Goal: Complete application form

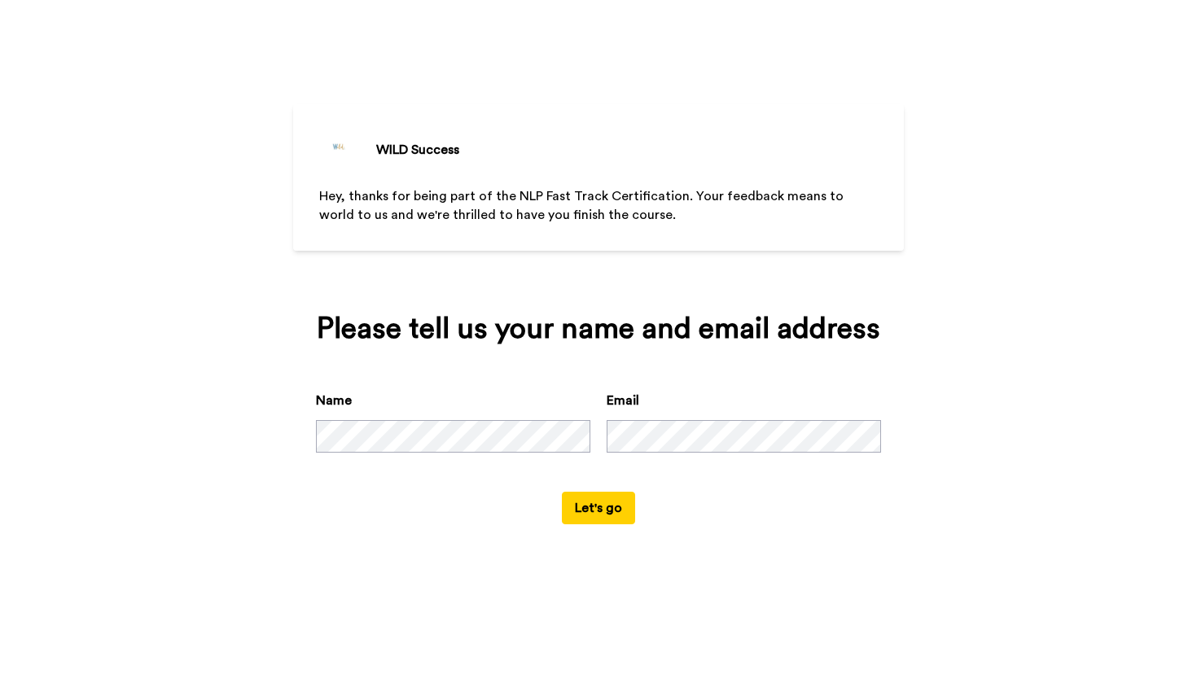
click at [606, 524] on button "Let's go" at bounding box center [598, 508] width 73 height 33
click at [607, 524] on button "Let's go" at bounding box center [598, 508] width 73 height 33
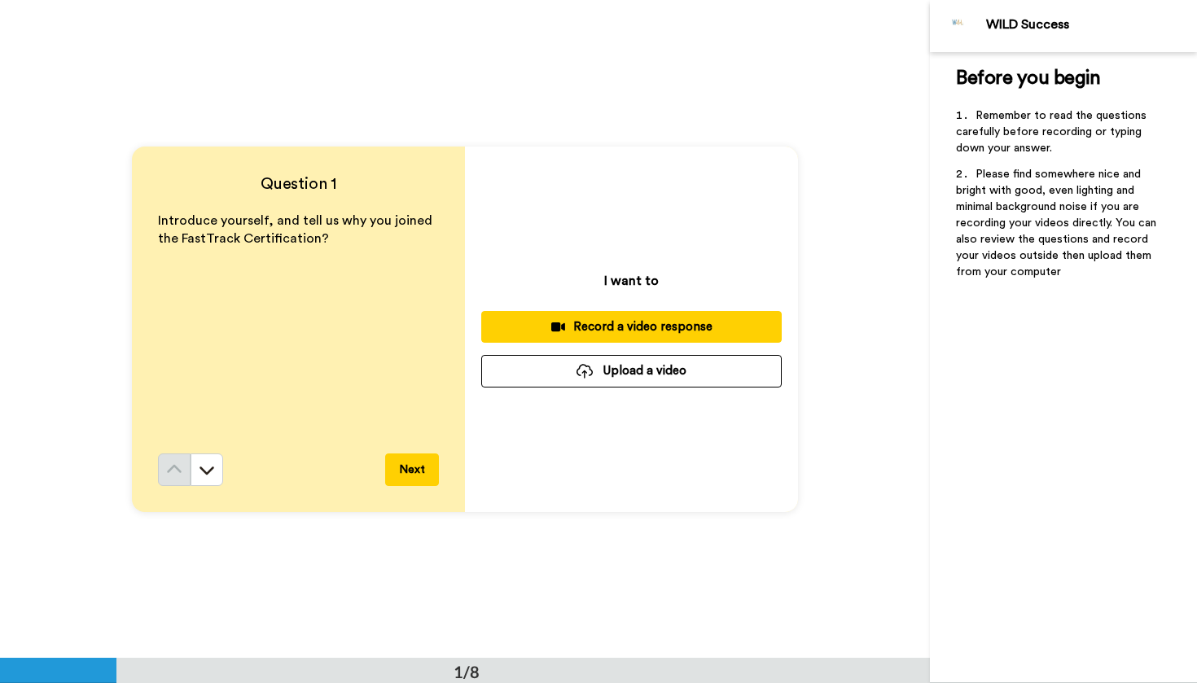
click at [226, 271] on div "Introduce yourself, and tell us why you joined the FastTrack Certification?" at bounding box center [298, 333] width 281 height 242
click at [216, 463] on button at bounding box center [206, 469] width 33 height 33
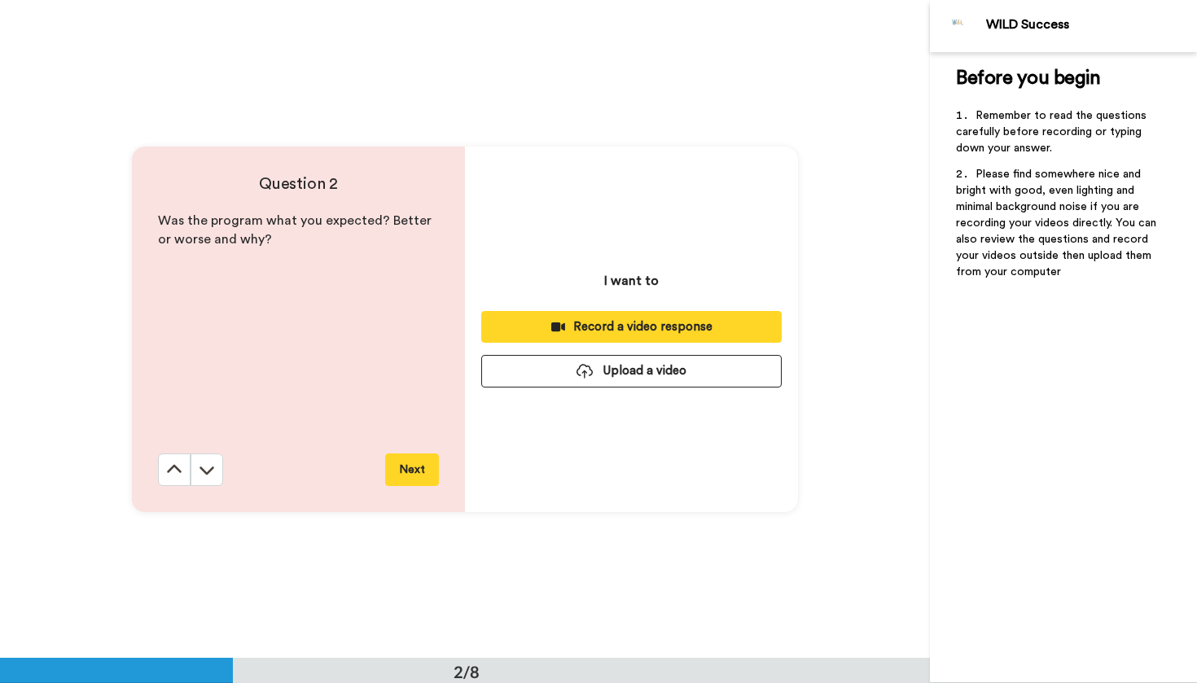
scroll to position [659, 0]
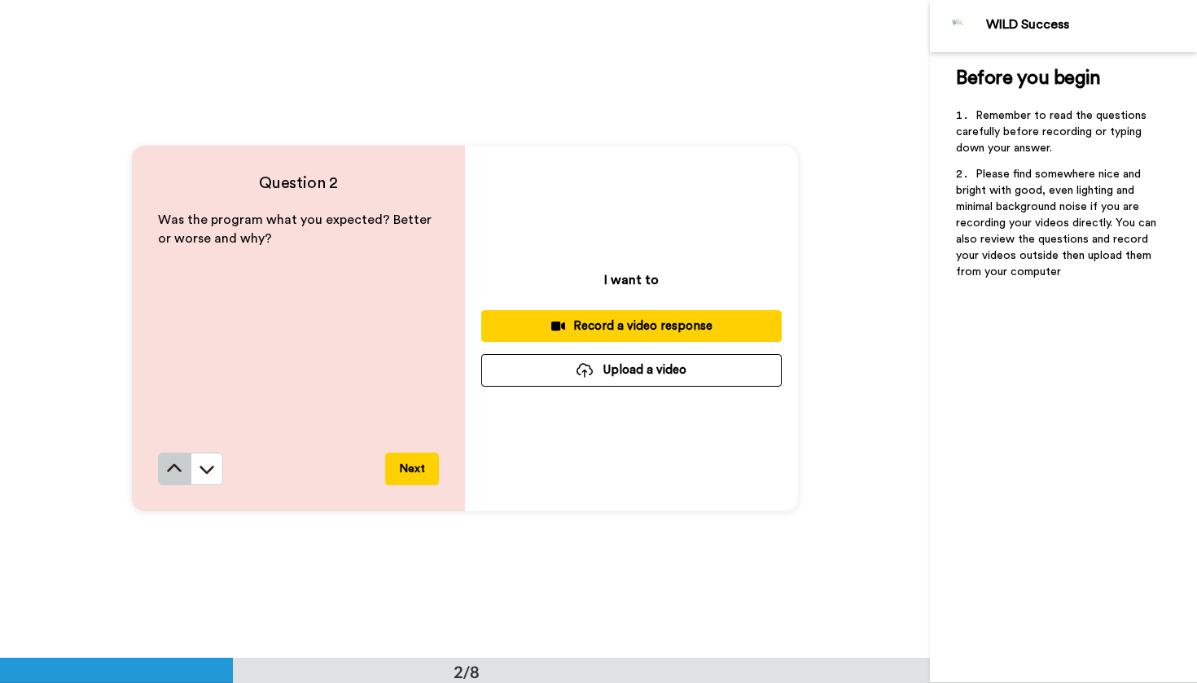
click at [175, 466] on icon at bounding box center [174, 468] width 15 height 8
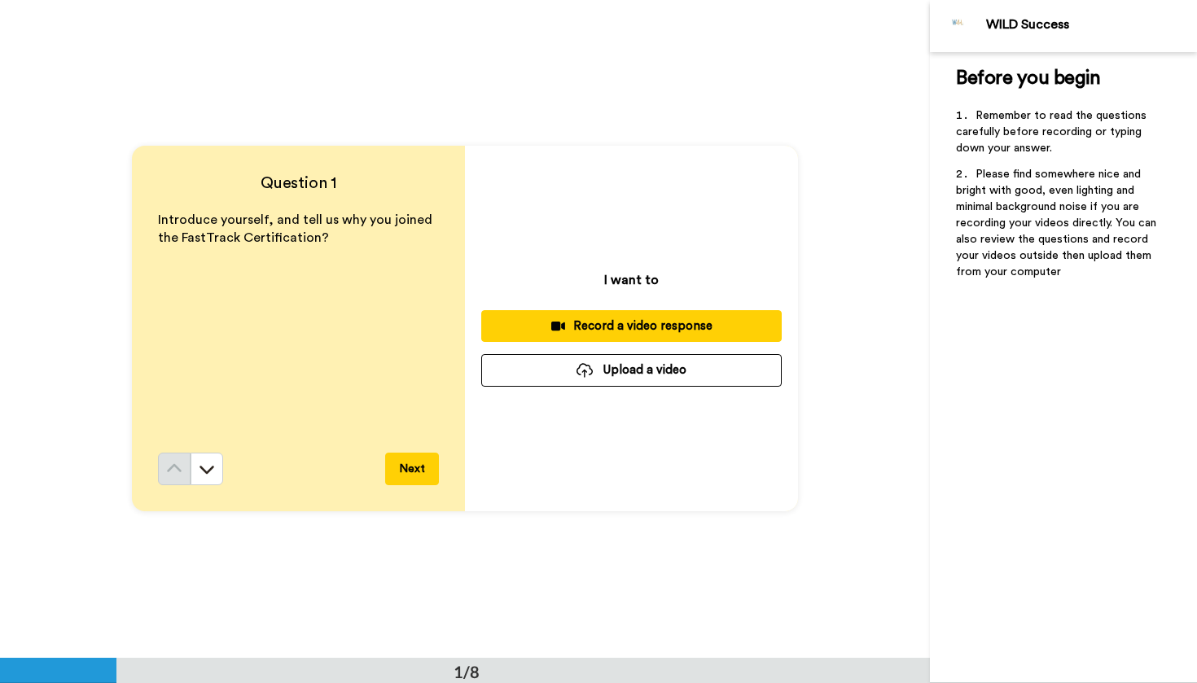
scroll to position [0, 0]
click at [602, 374] on button "Upload a video" at bounding box center [631, 371] width 300 height 32
click at [644, 321] on div "Record a video response" at bounding box center [631, 326] width 274 height 17
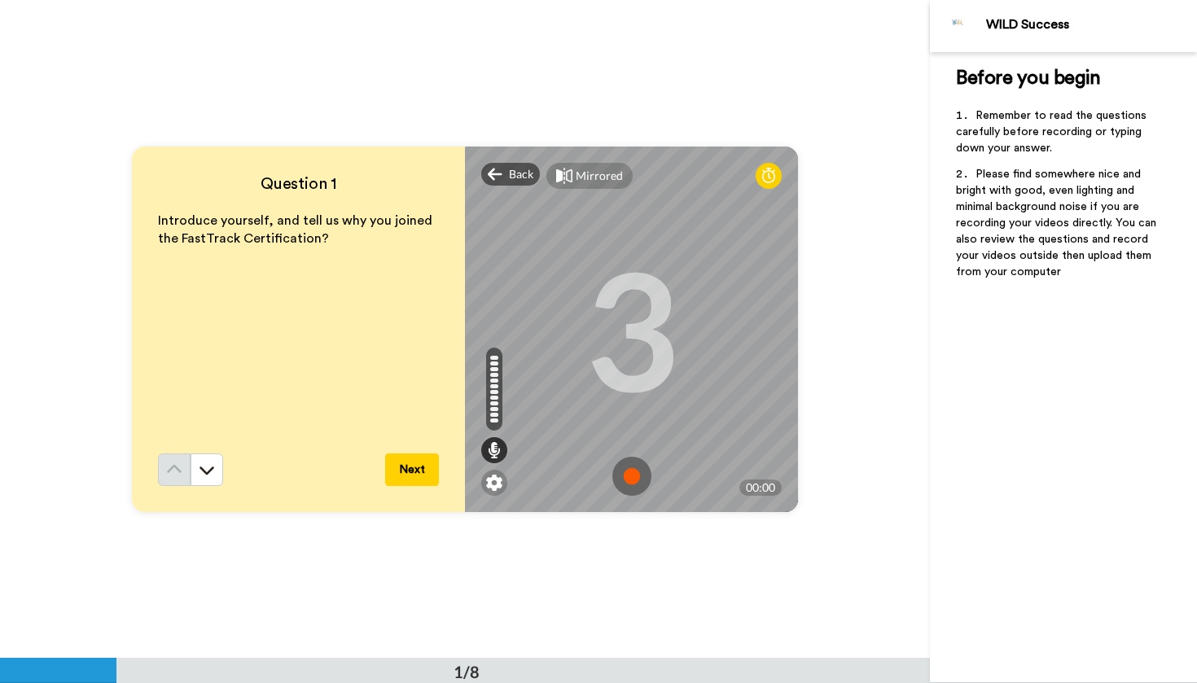
click at [630, 471] on img at bounding box center [631, 476] width 39 height 39
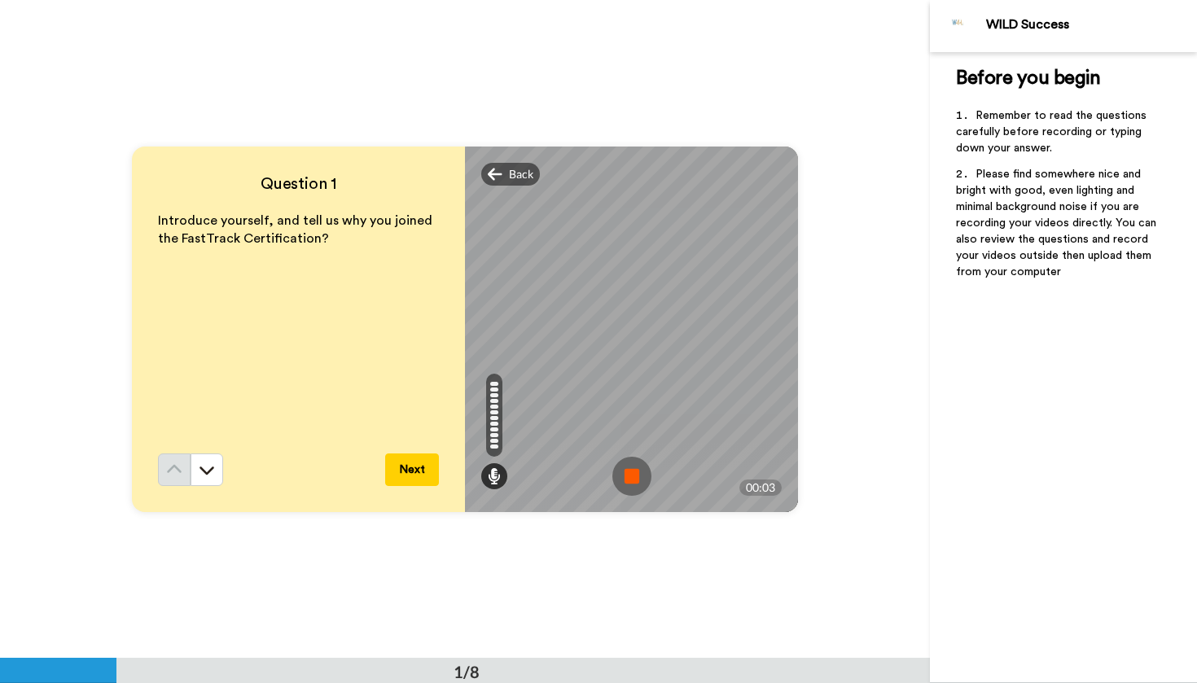
click at [631, 467] on img at bounding box center [631, 476] width 39 height 39
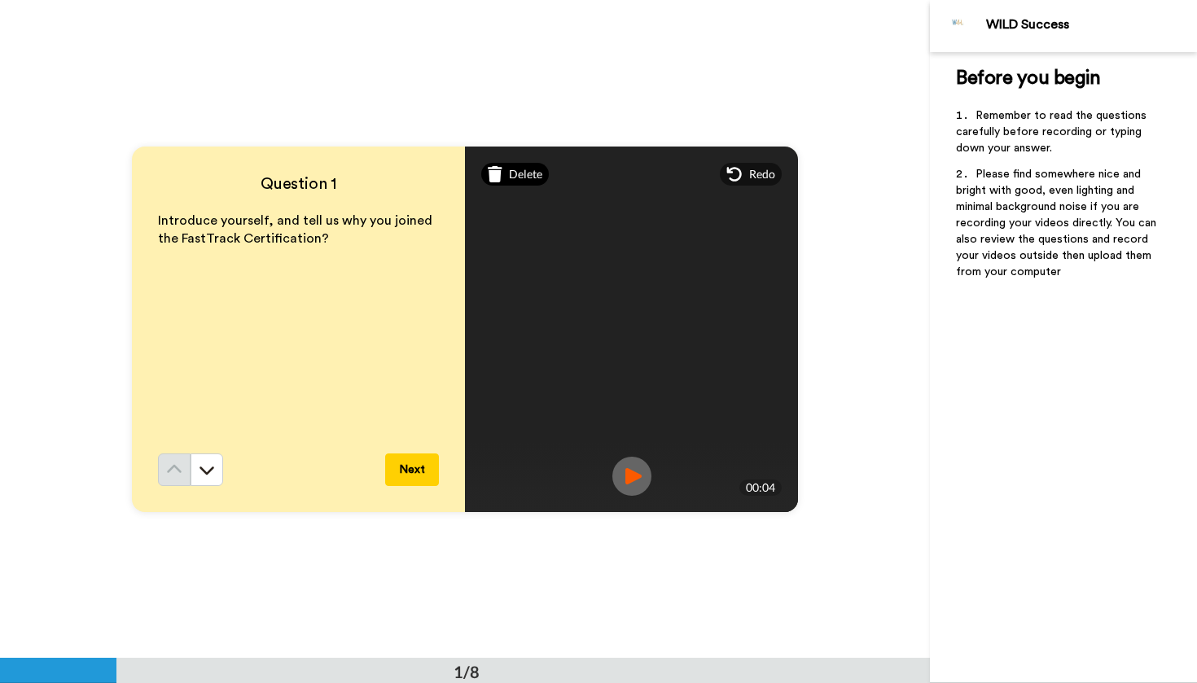
click at [512, 173] on span "Delete" at bounding box center [525, 174] width 33 height 16
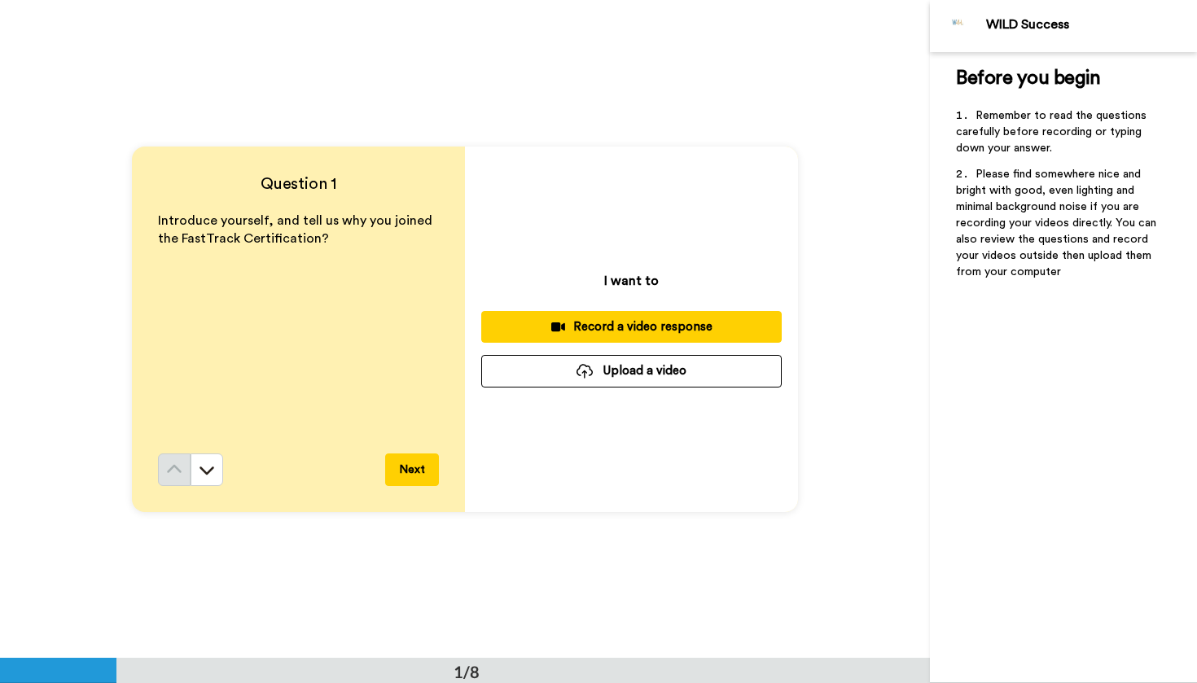
click at [651, 325] on div "Record a video response" at bounding box center [631, 326] width 274 height 17
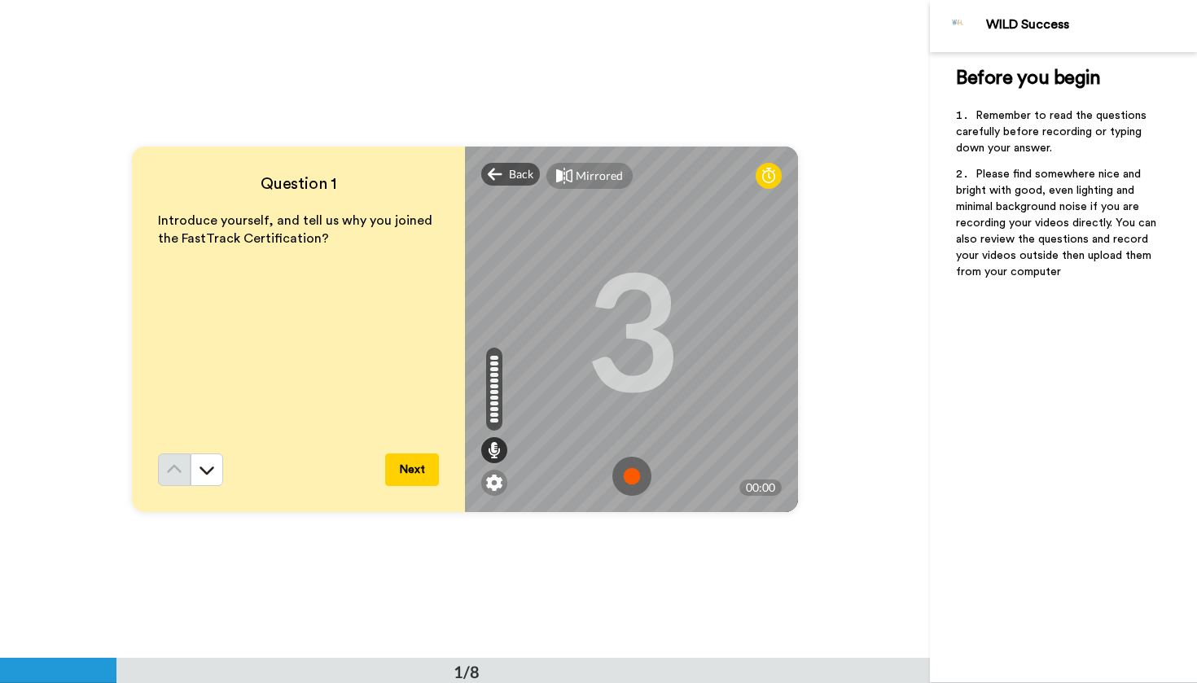
click at [628, 477] on img at bounding box center [631, 476] width 39 height 39
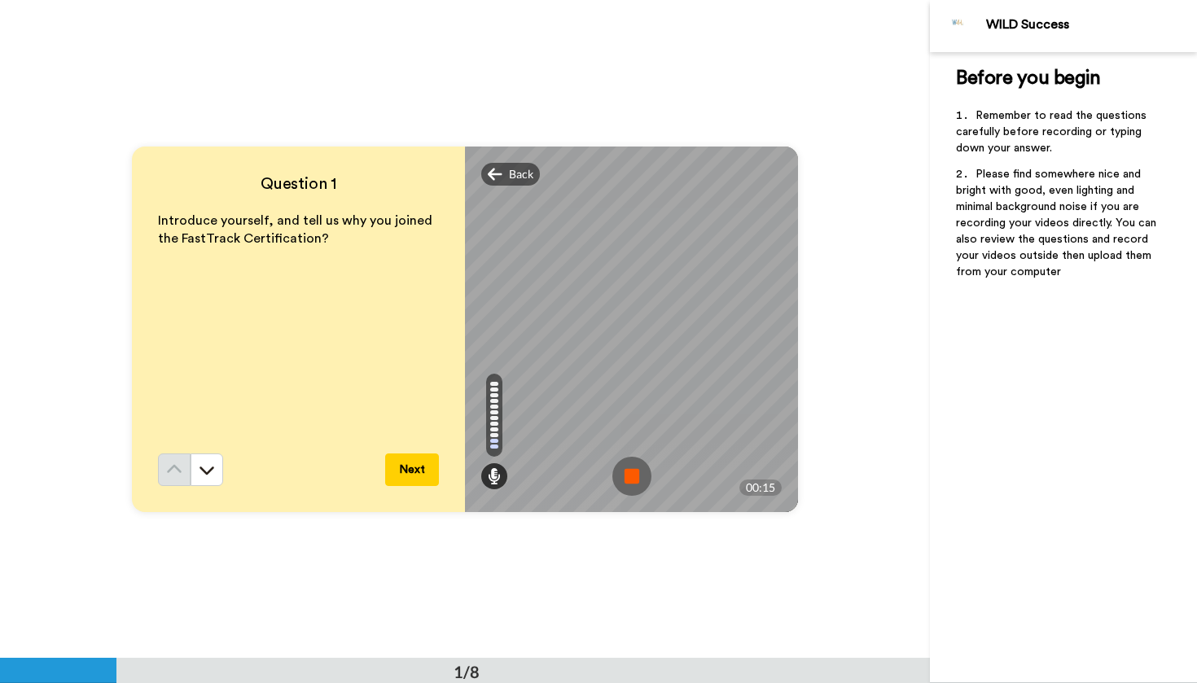
click at [412, 468] on button "Next" at bounding box center [412, 469] width 54 height 33
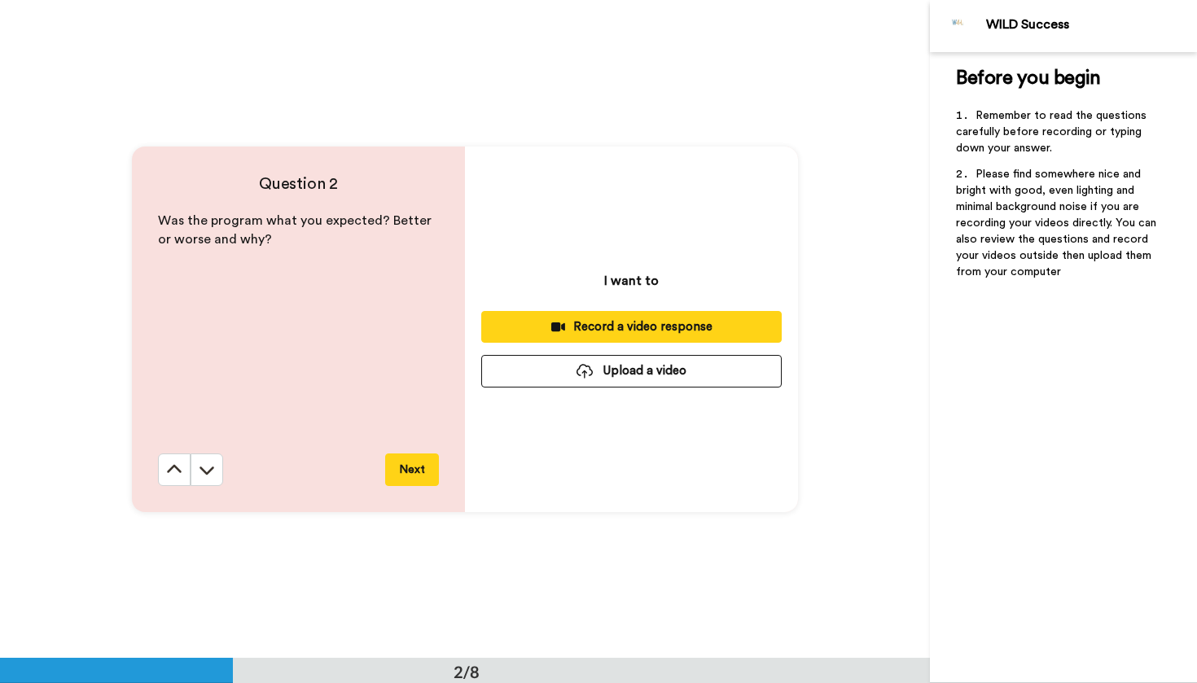
scroll to position [659, 0]
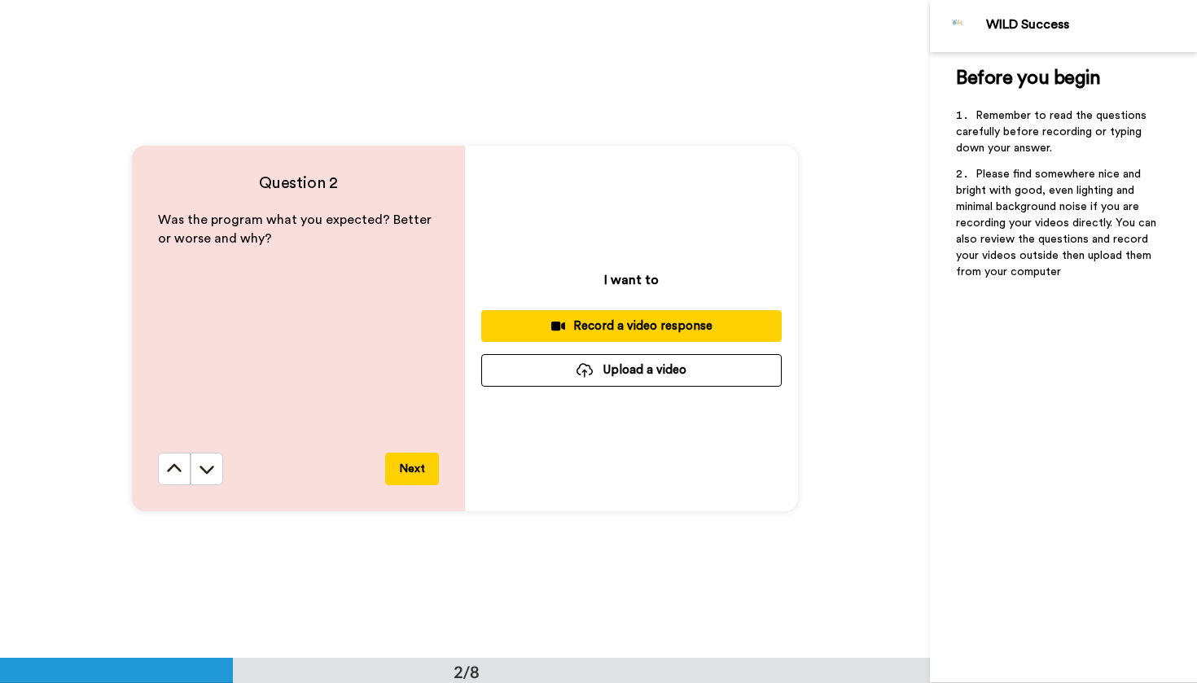
click at [621, 328] on div "Record a video response" at bounding box center [631, 325] width 274 height 17
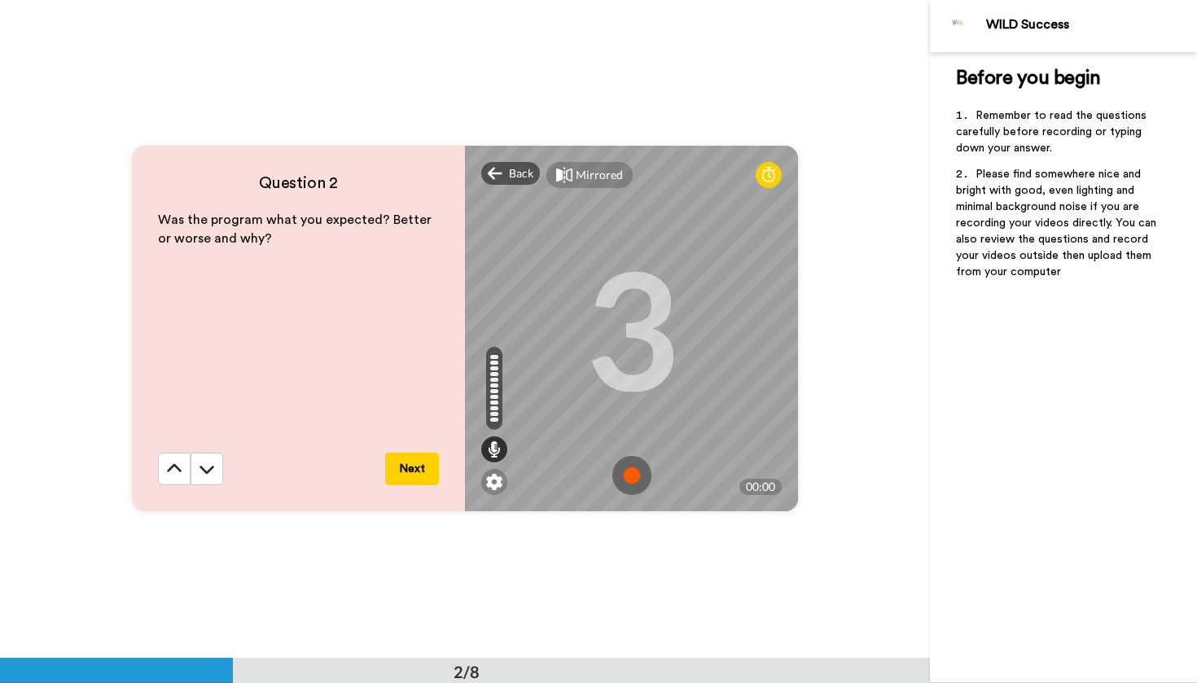
click at [320, 278] on div "Was the program what you expected? Better or worse and why?" at bounding box center [298, 332] width 281 height 242
click at [320, 265] on div "Was the program what you expected? Better or worse and why?" at bounding box center [298, 332] width 281 height 242
click at [234, 257] on div "Was the program what you expected? Better or worse and why?" at bounding box center [298, 332] width 281 height 242
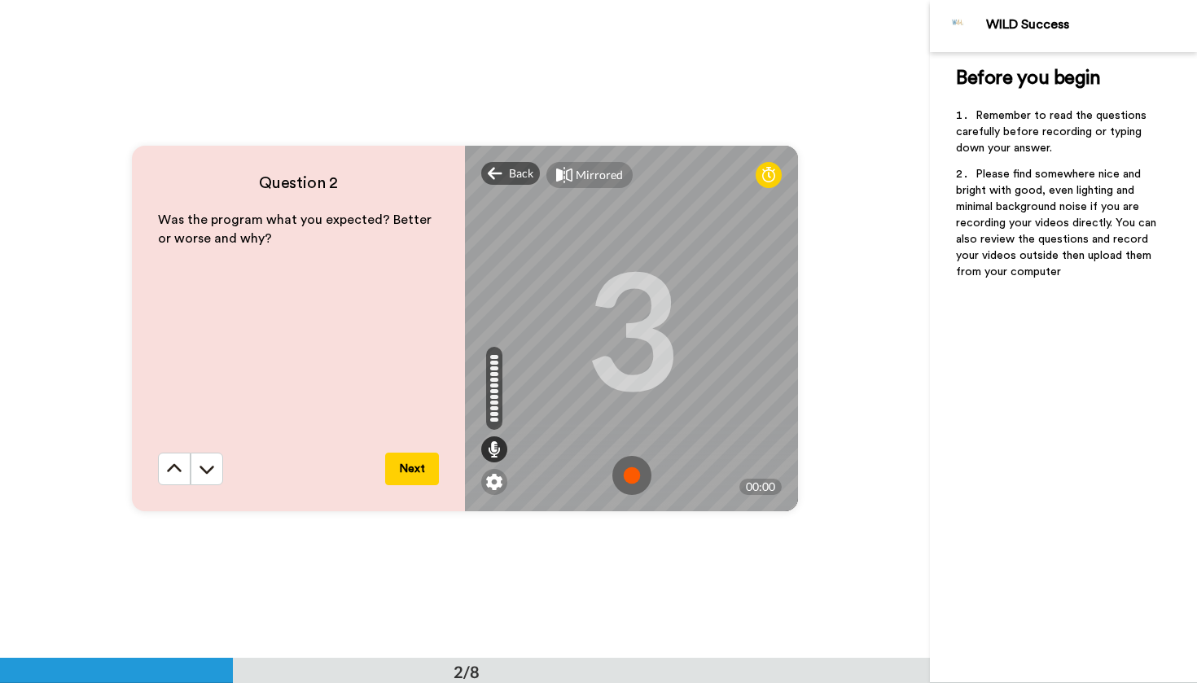
click at [234, 257] on div "Was the program what you expected? Better or worse and why?" at bounding box center [298, 332] width 281 height 242
click at [234, 259] on div "Was the program what you expected? Better or worse and why?" at bounding box center [298, 332] width 281 height 242
click at [269, 240] on p "Was the program what you expected? Better or worse and why?" at bounding box center [298, 229] width 281 height 37
click at [202, 278] on div "Was the program what you expected? Better or worse and why?" at bounding box center [298, 332] width 281 height 242
click at [628, 475] on img at bounding box center [631, 475] width 39 height 39
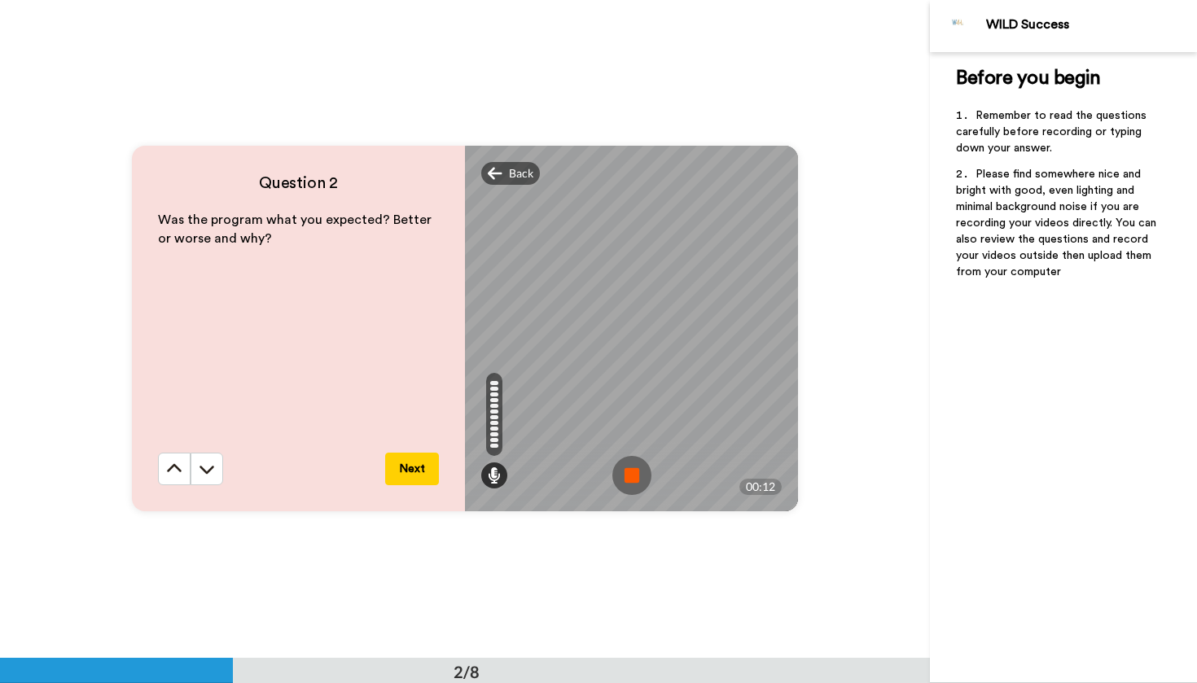
click at [412, 462] on button "Next" at bounding box center [412, 469] width 54 height 33
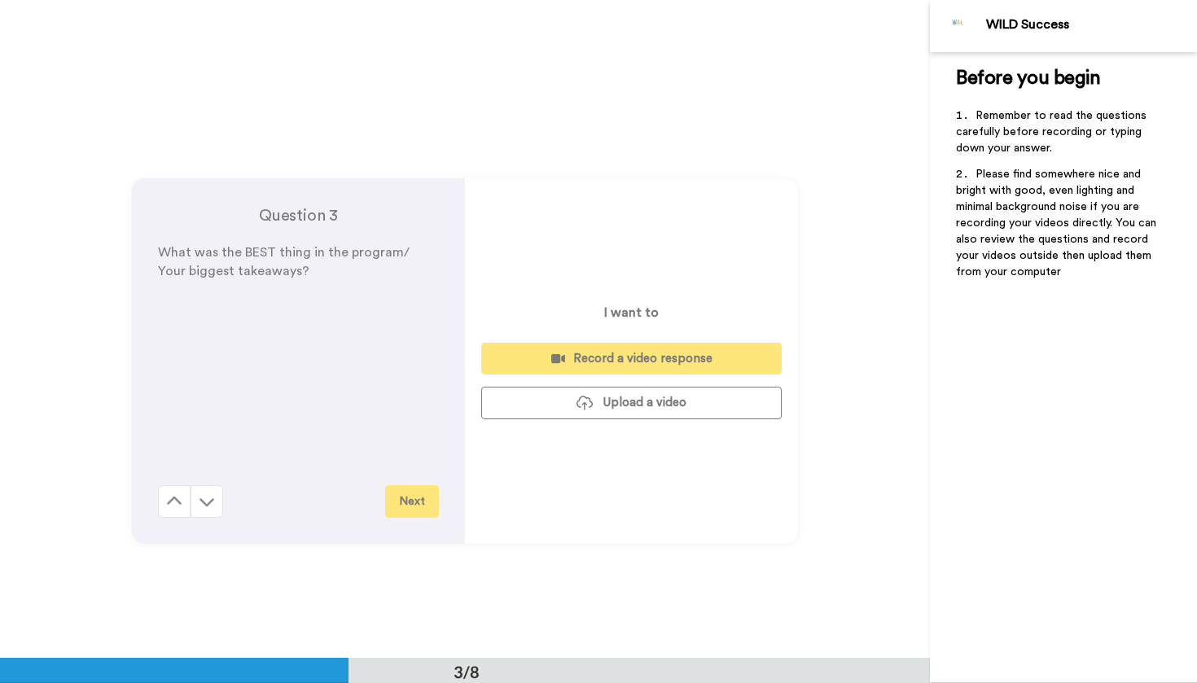
scroll to position [1316, 0]
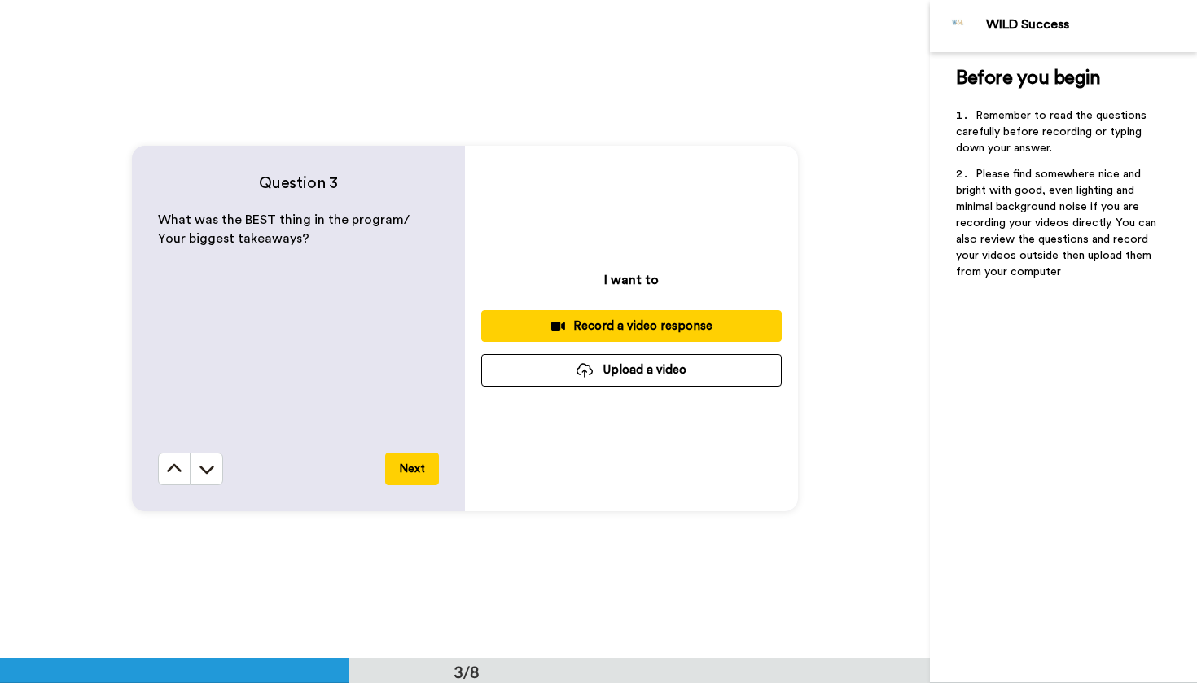
click at [613, 326] on div "Record a video response" at bounding box center [631, 325] width 274 height 17
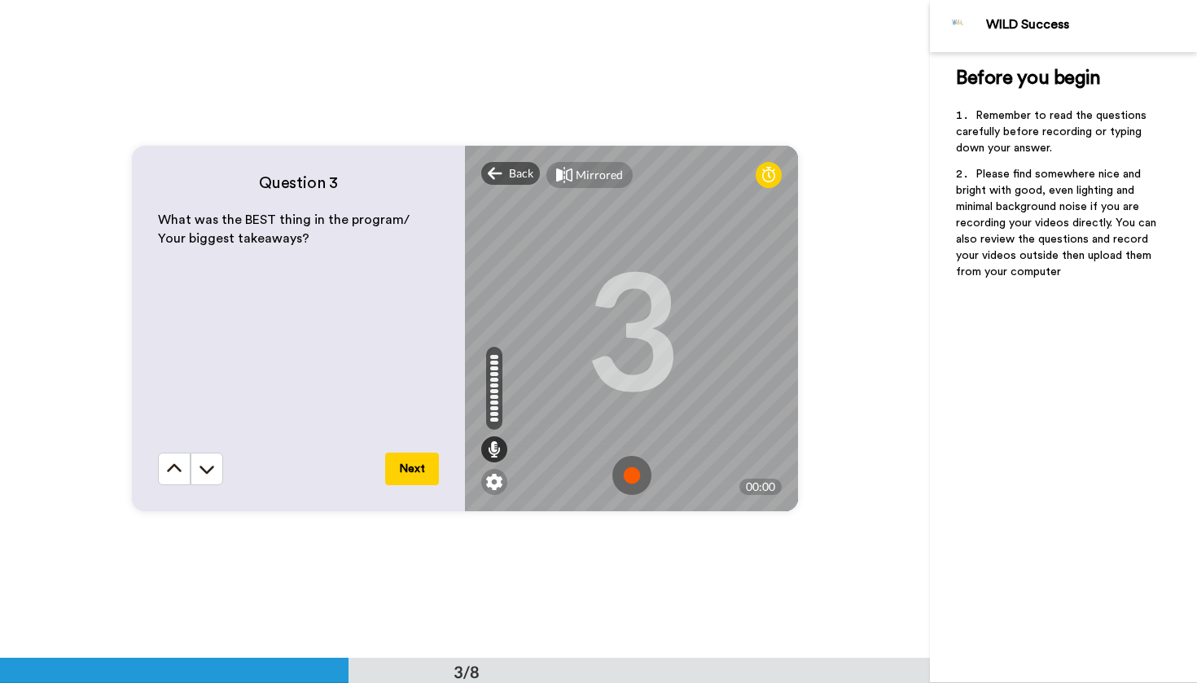
click at [633, 476] on img at bounding box center [631, 475] width 39 height 39
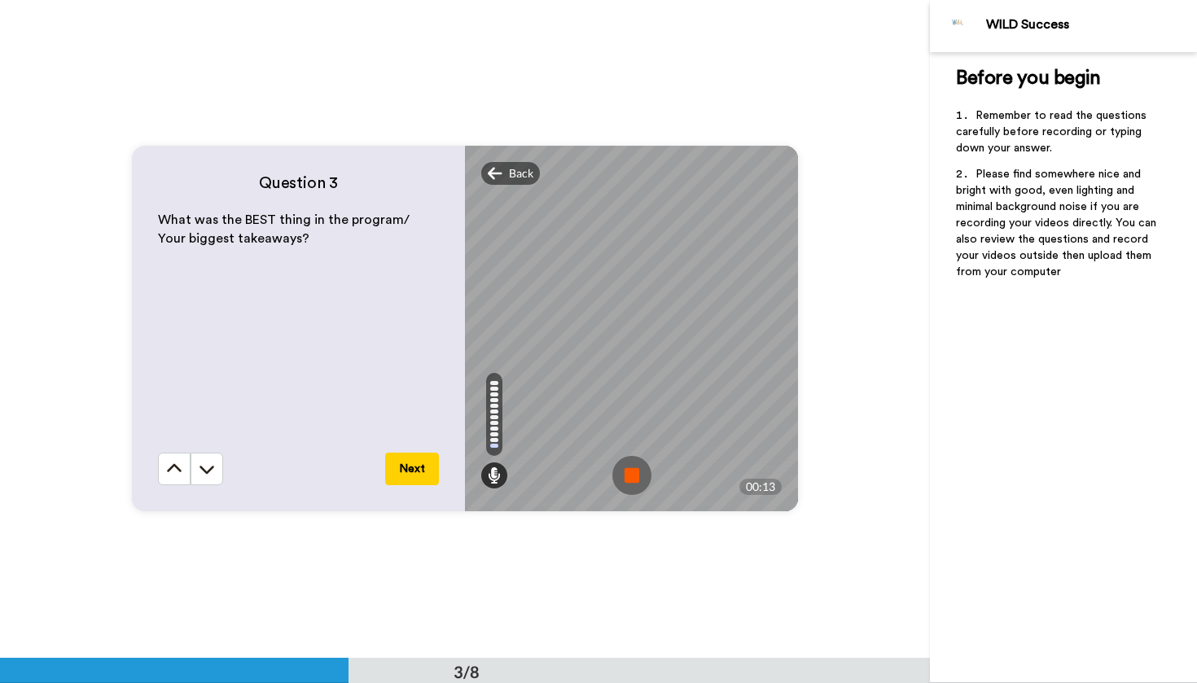
click at [633, 476] on img at bounding box center [631, 475] width 39 height 39
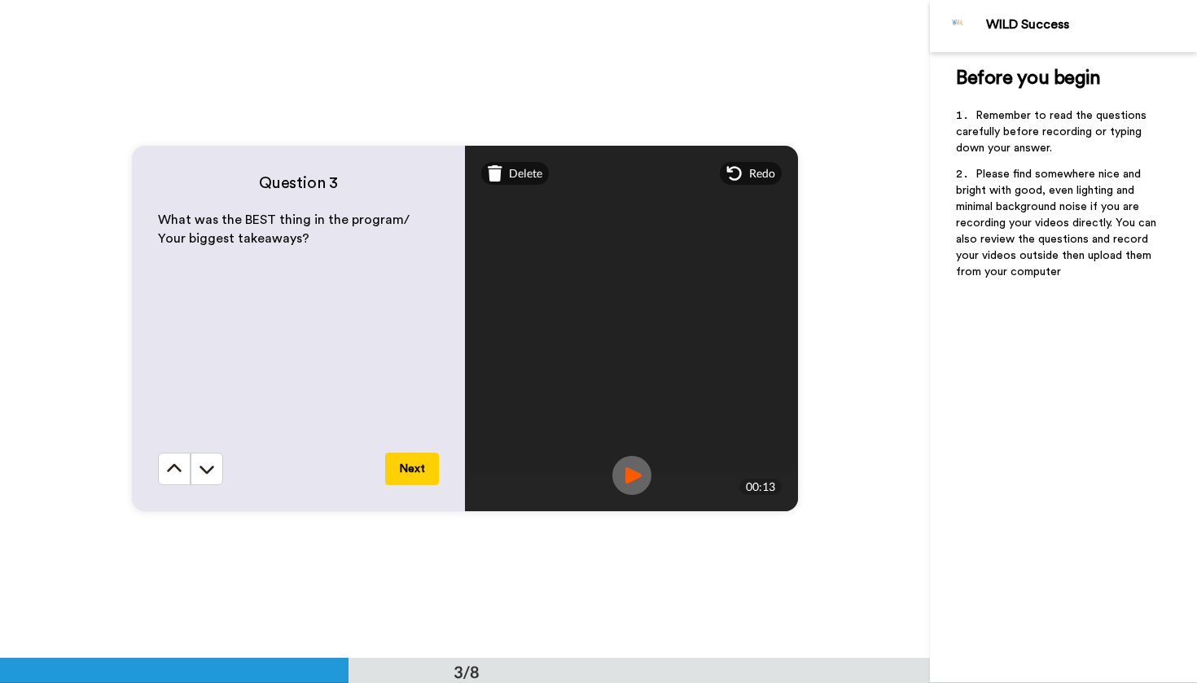
click at [418, 470] on button "Next" at bounding box center [412, 469] width 54 height 33
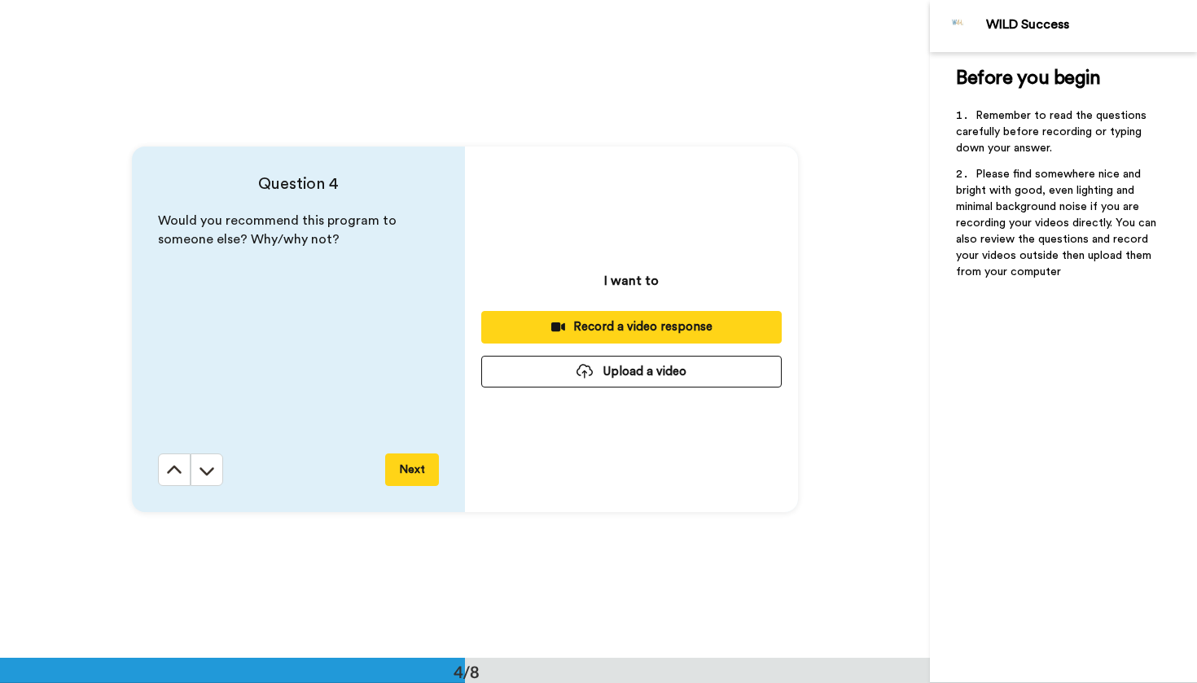
scroll to position [1974, 0]
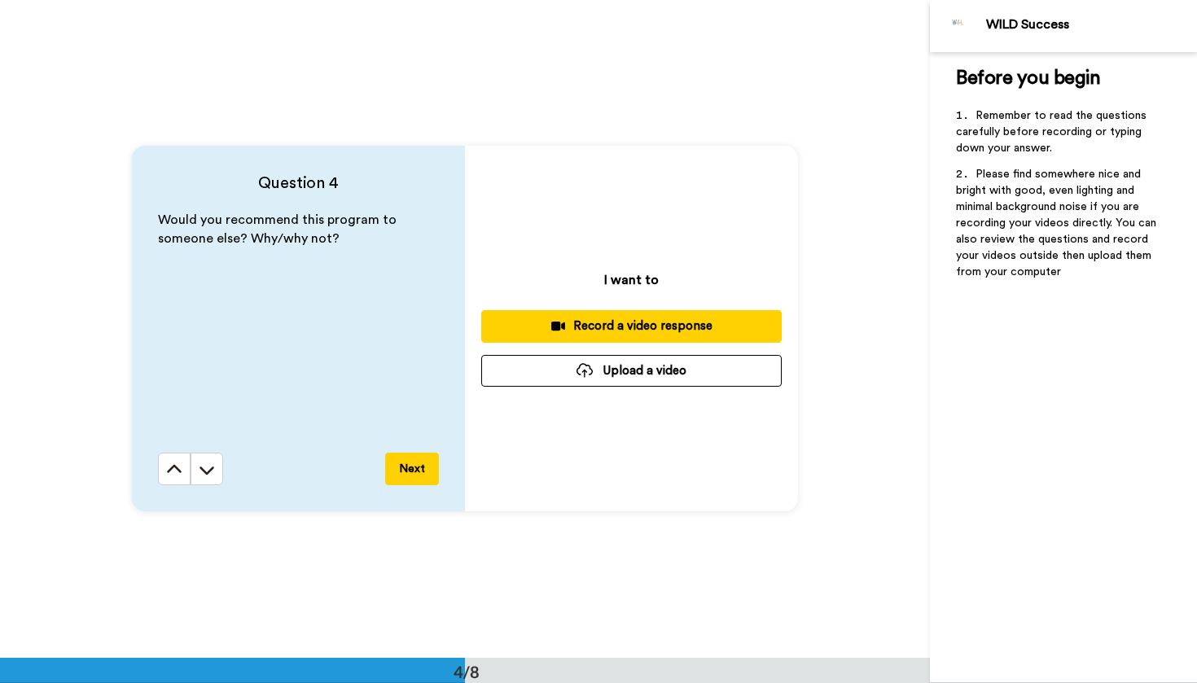
click at [613, 317] on button "Record a video response" at bounding box center [631, 326] width 300 height 32
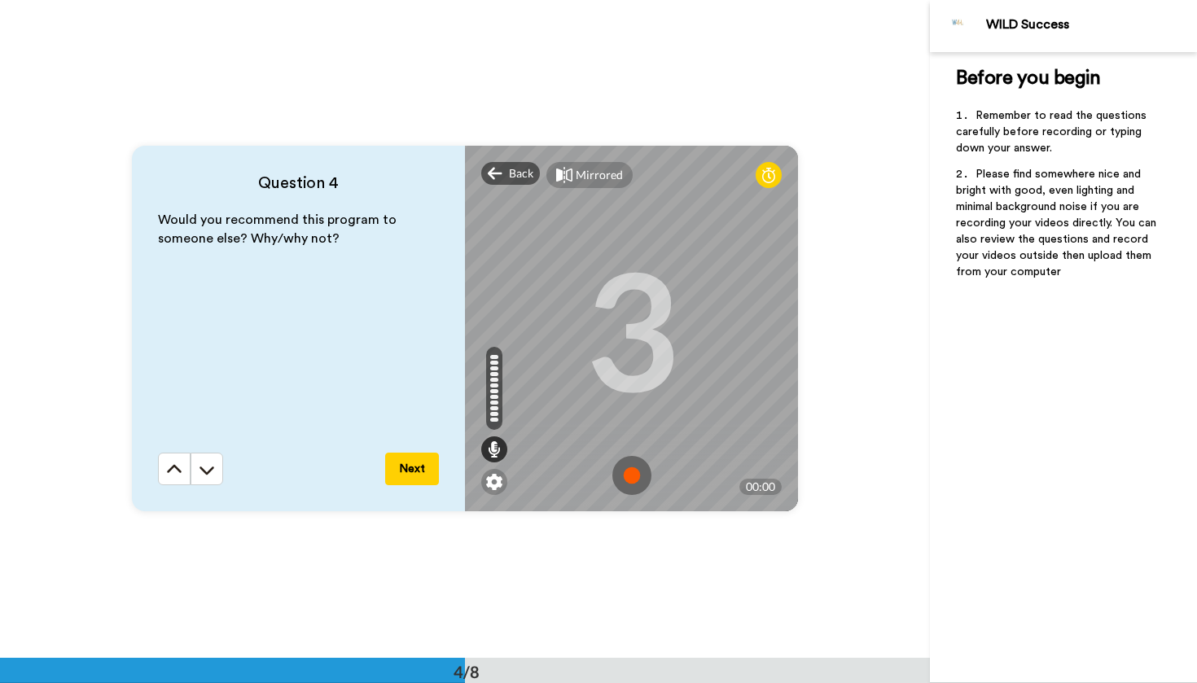
click at [628, 478] on img at bounding box center [631, 475] width 39 height 39
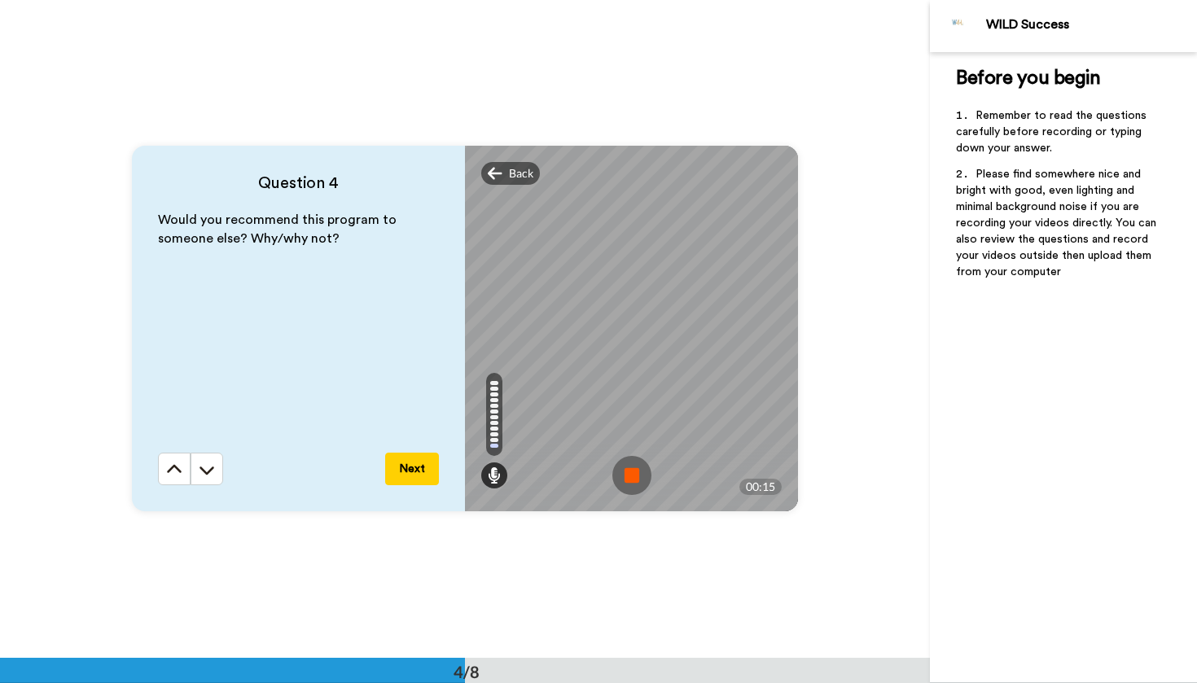
click at [628, 478] on img at bounding box center [631, 475] width 39 height 39
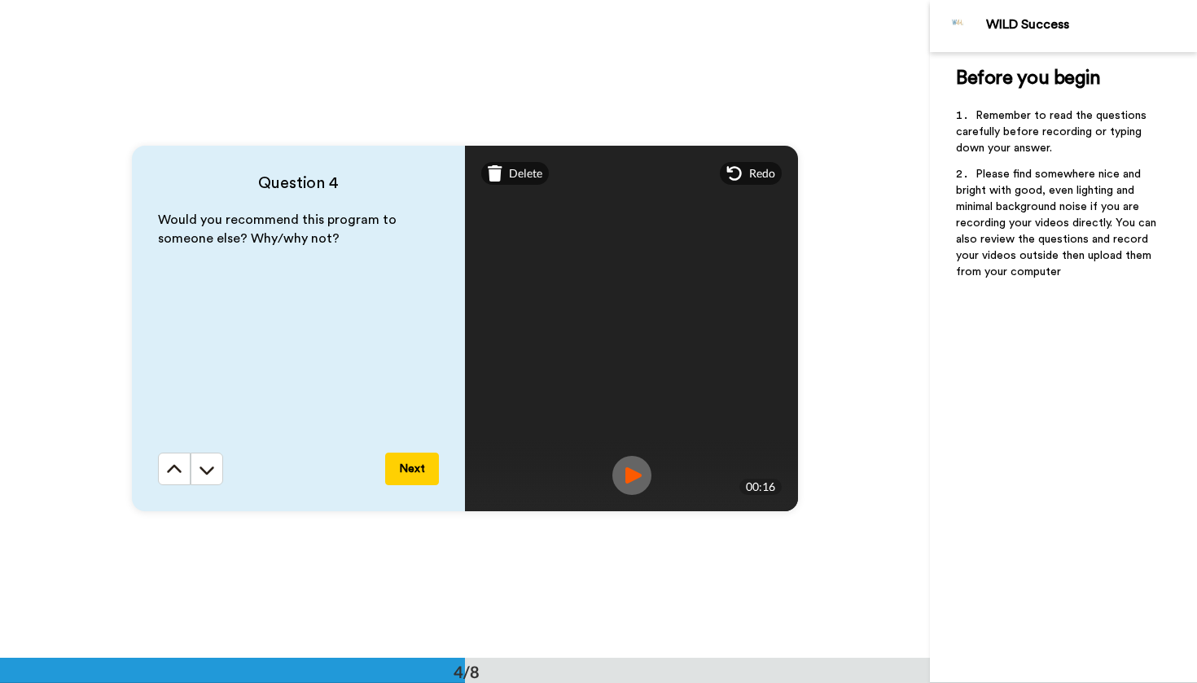
click at [415, 463] on button "Next" at bounding box center [412, 469] width 54 height 33
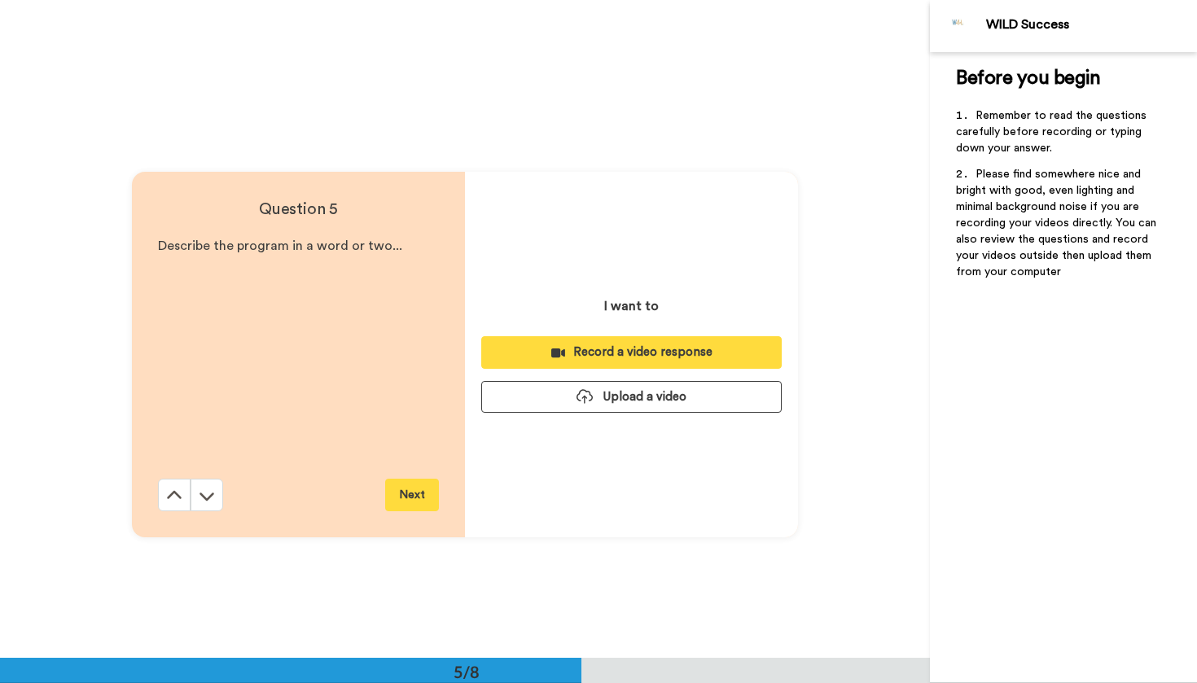
scroll to position [2632, 0]
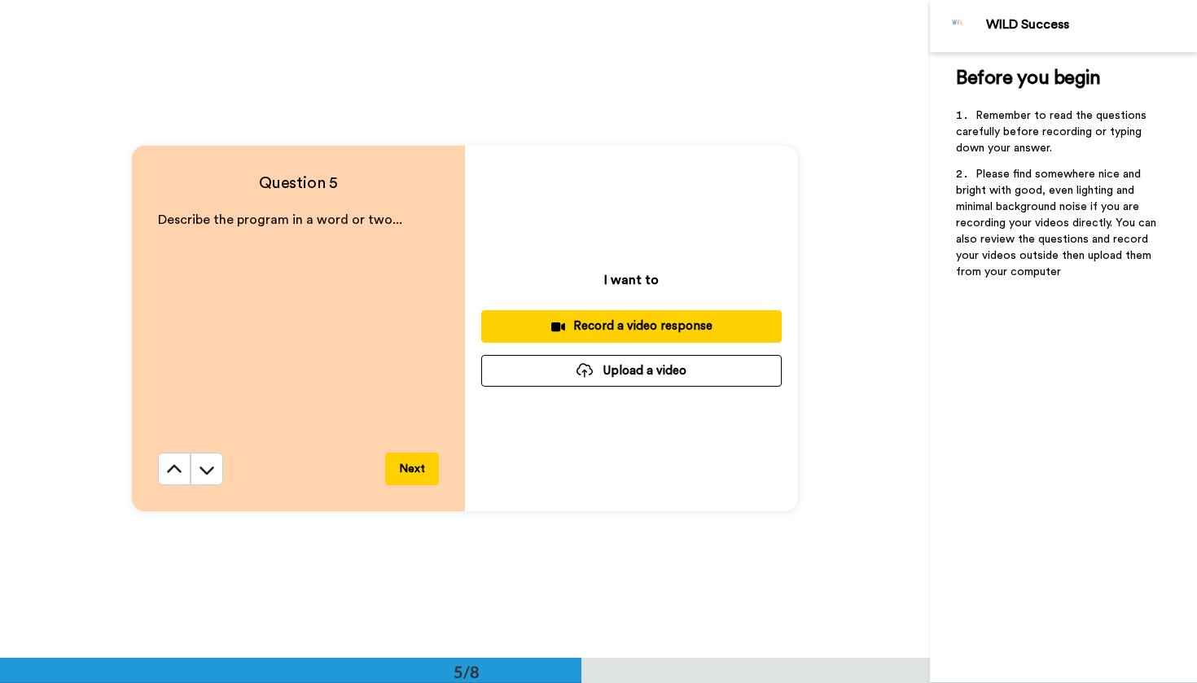
click at [593, 326] on div "Record a video response" at bounding box center [631, 325] width 274 height 17
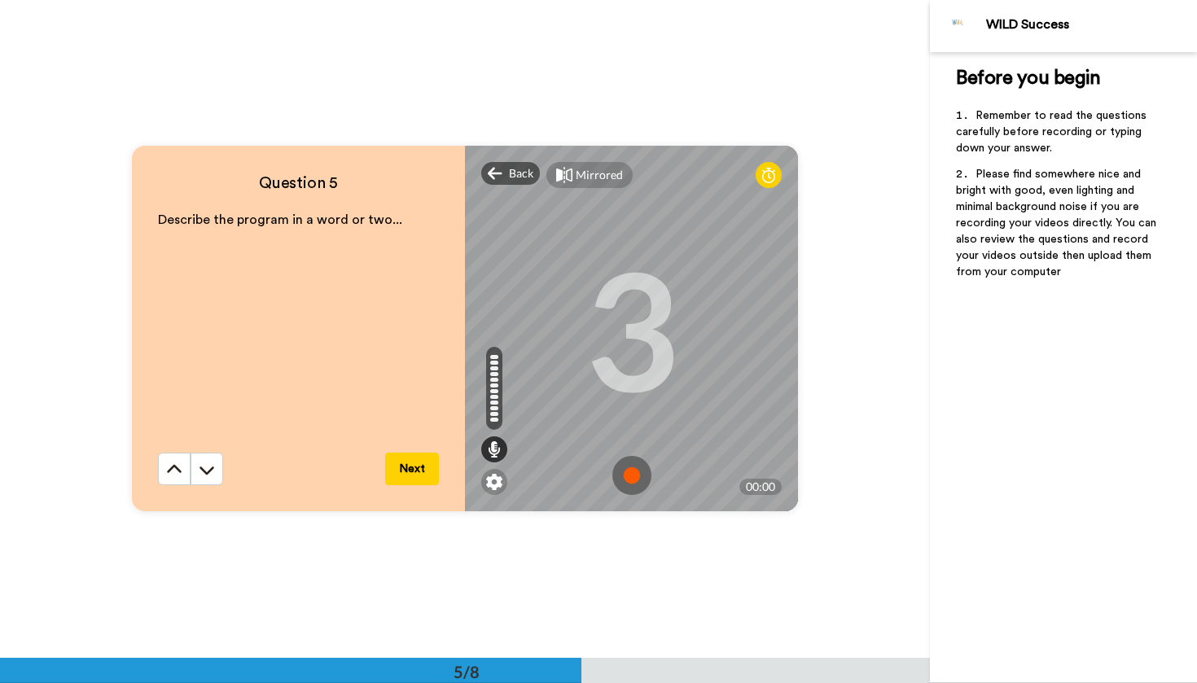
click at [625, 476] on img at bounding box center [631, 475] width 39 height 39
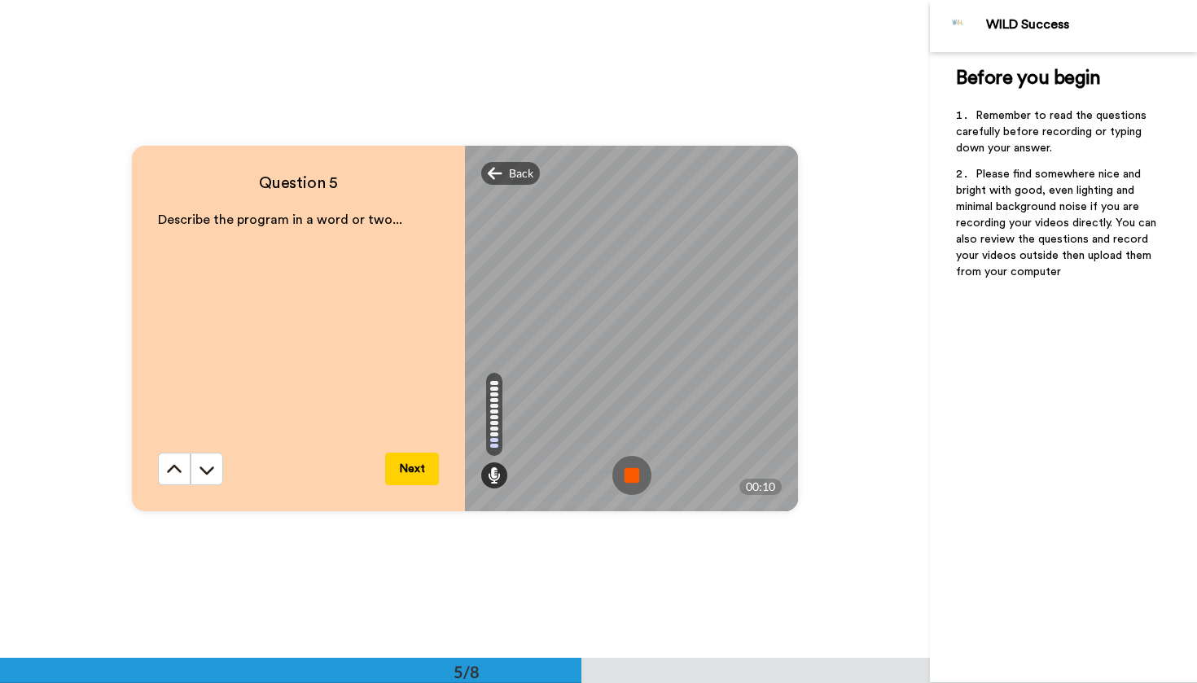
click at [625, 476] on img at bounding box center [631, 475] width 39 height 39
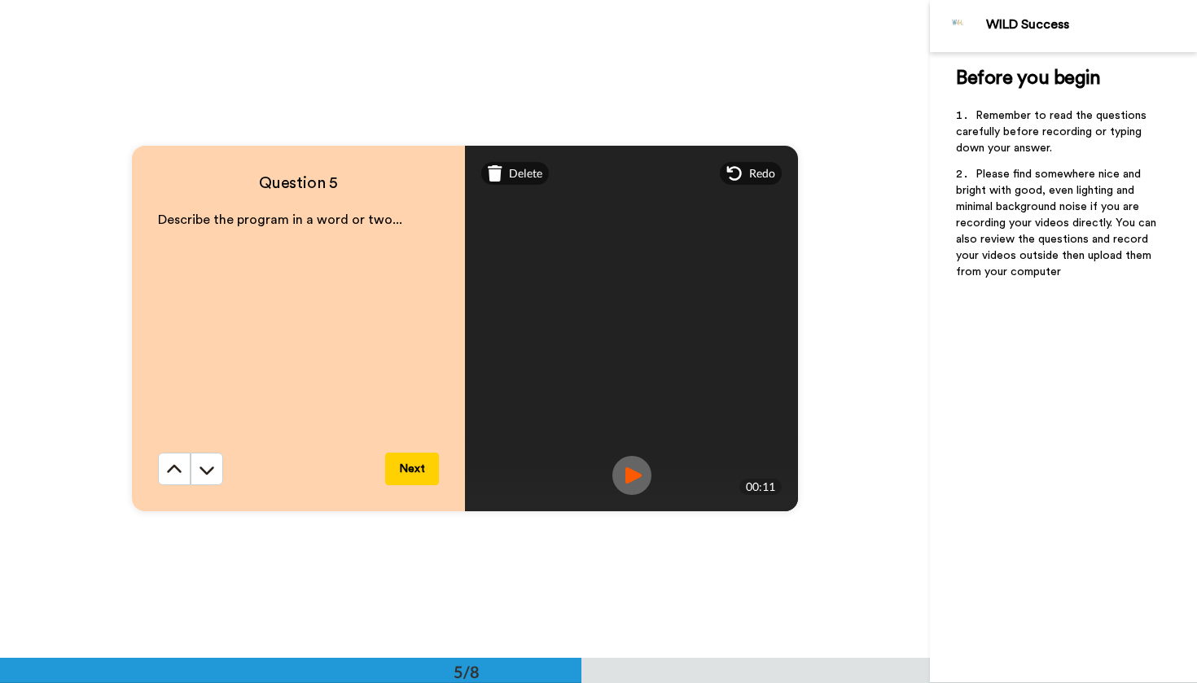
click at [423, 473] on button "Next" at bounding box center [412, 469] width 54 height 33
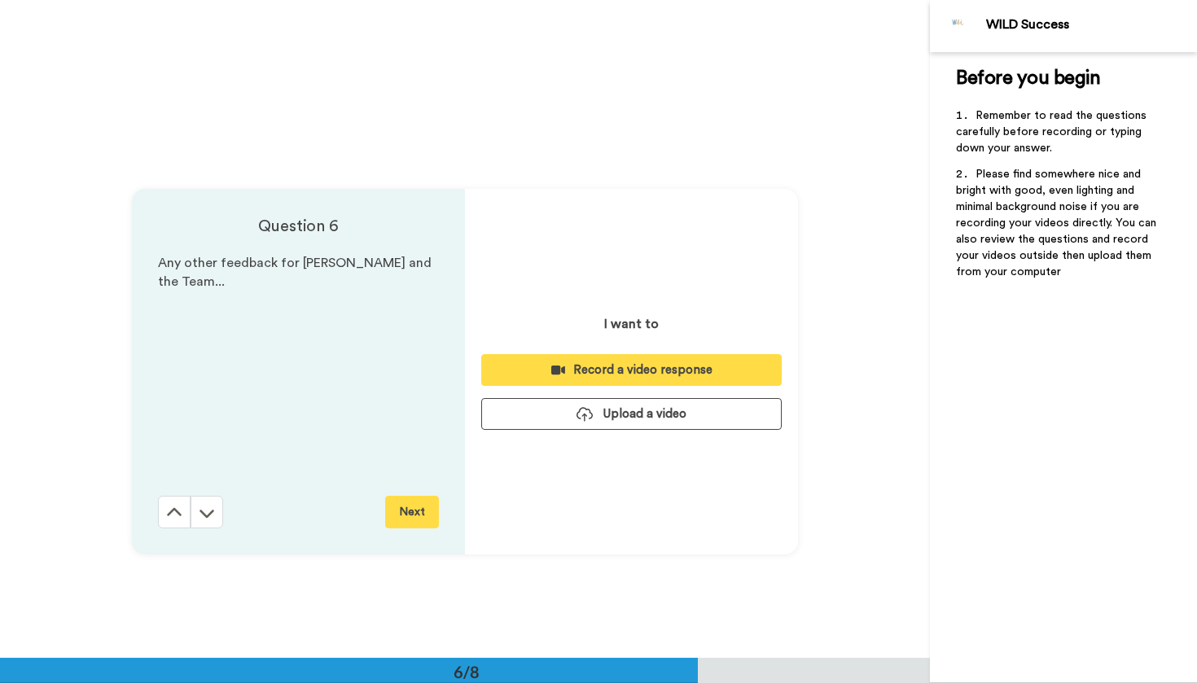
scroll to position [3290, 0]
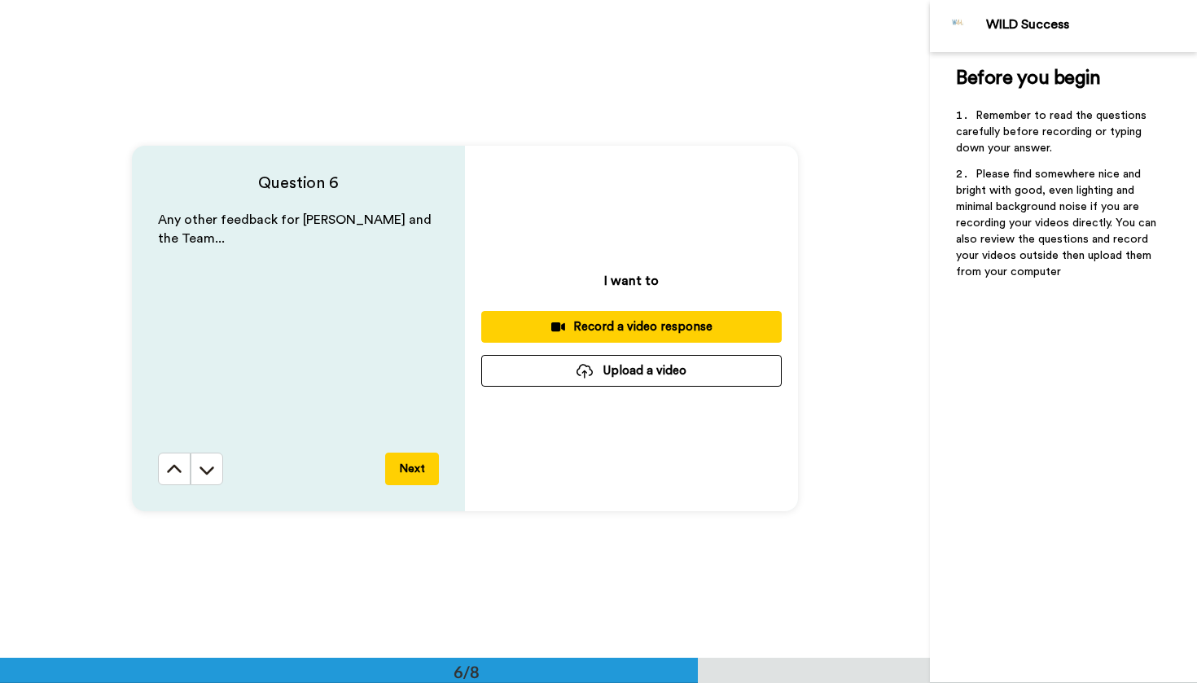
click at [617, 325] on div "Record a video response" at bounding box center [631, 326] width 274 height 17
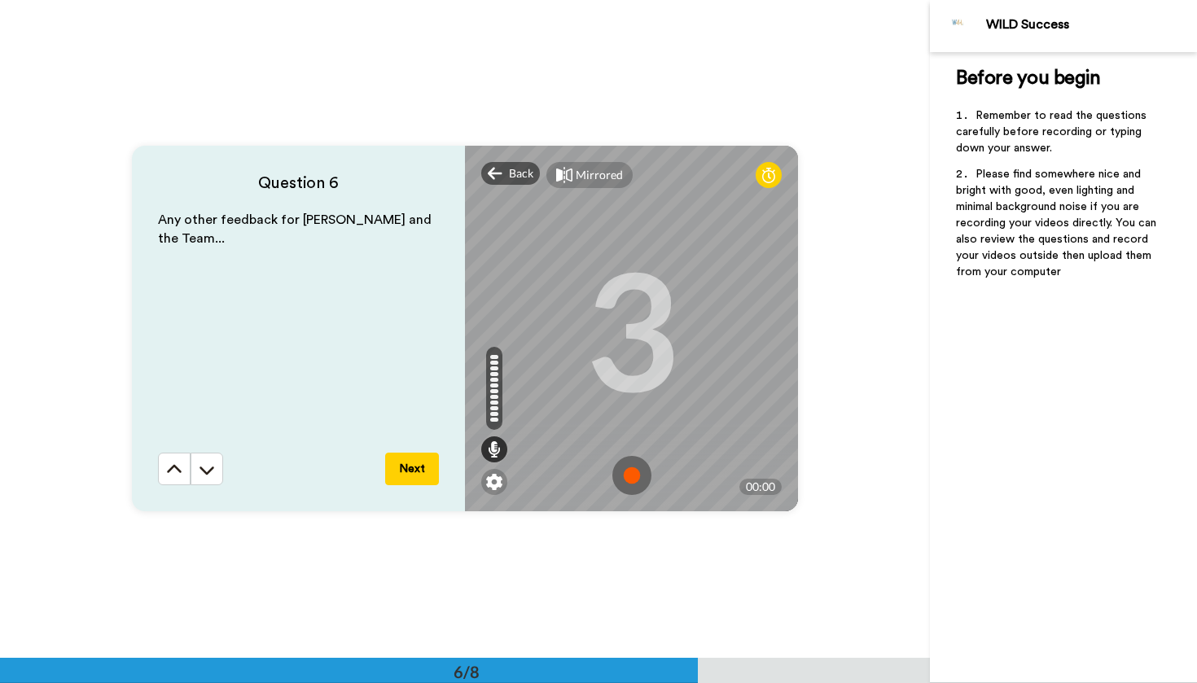
click at [631, 478] on img at bounding box center [631, 475] width 39 height 39
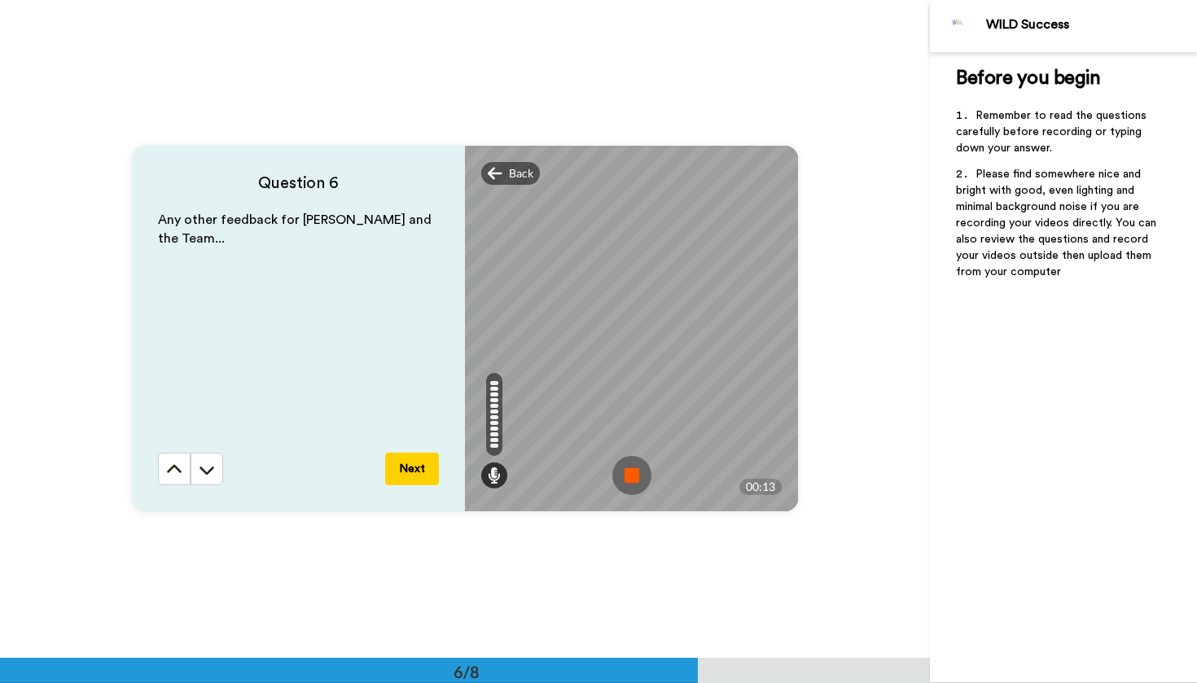
click at [631, 478] on img at bounding box center [631, 475] width 39 height 39
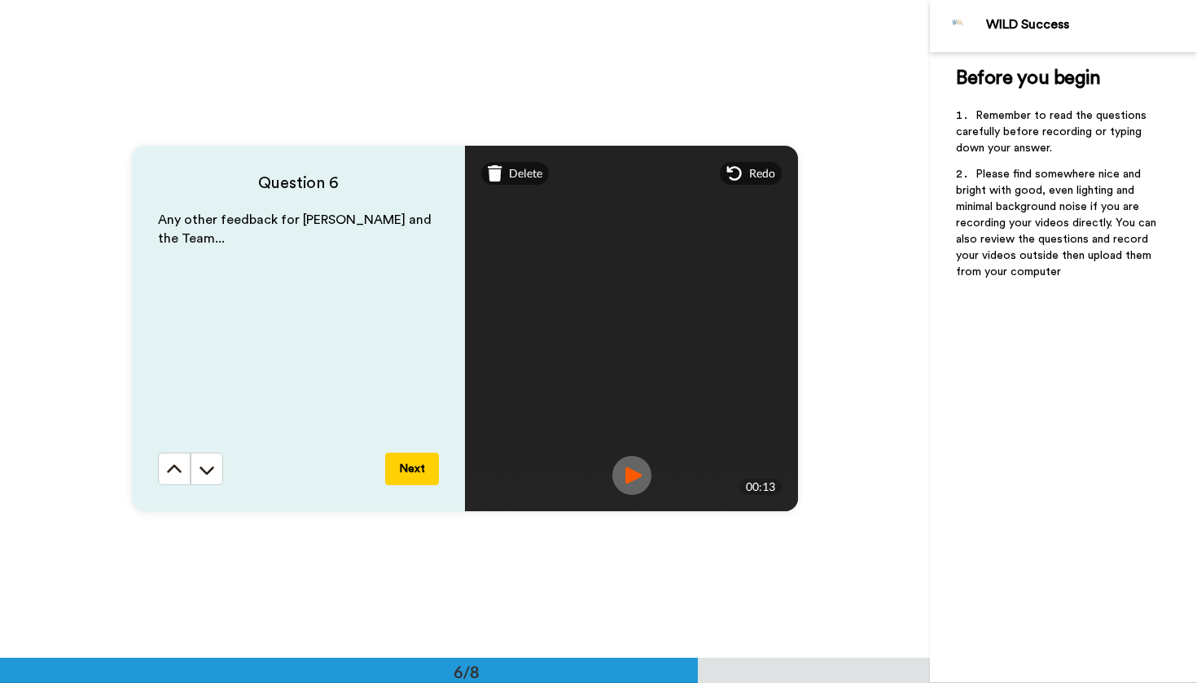
click at [420, 467] on button "Next" at bounding box center [412, 469] width 54 height 33
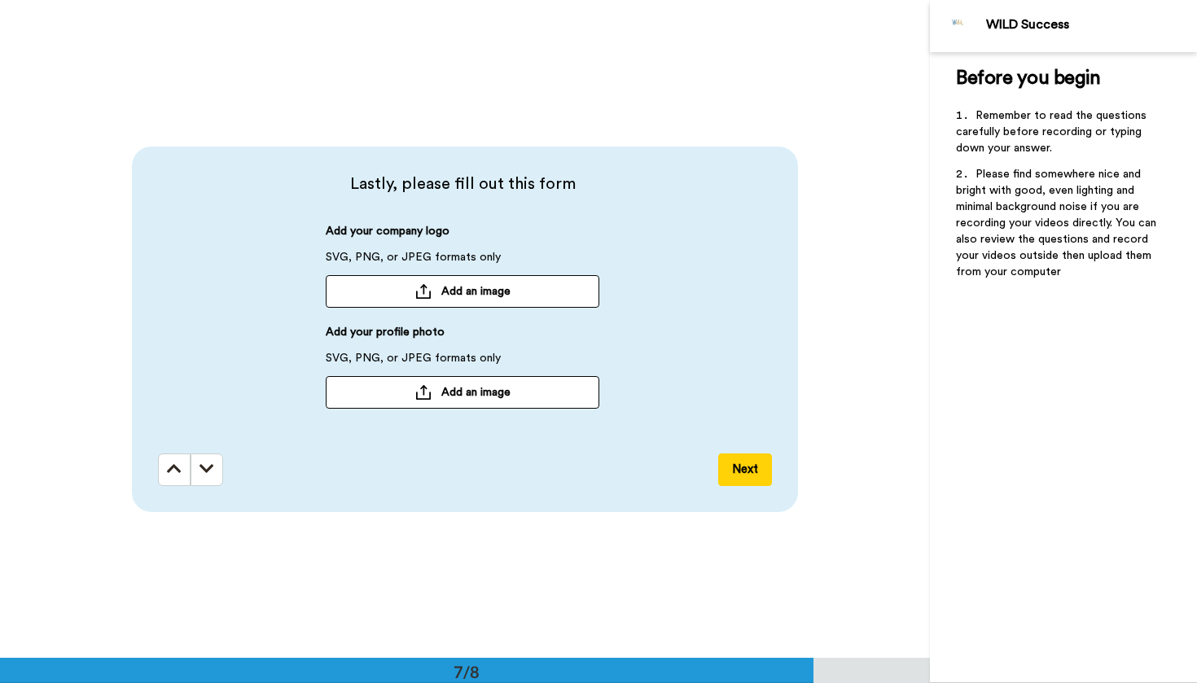
scroll to position [3948, 0]
click at [470, 393] on span "Add an image" at bounding box center [475, 391] width 69 height 16
click at [751, 458] on button "Next" at bounding box center [745, 469] width 54 height 33
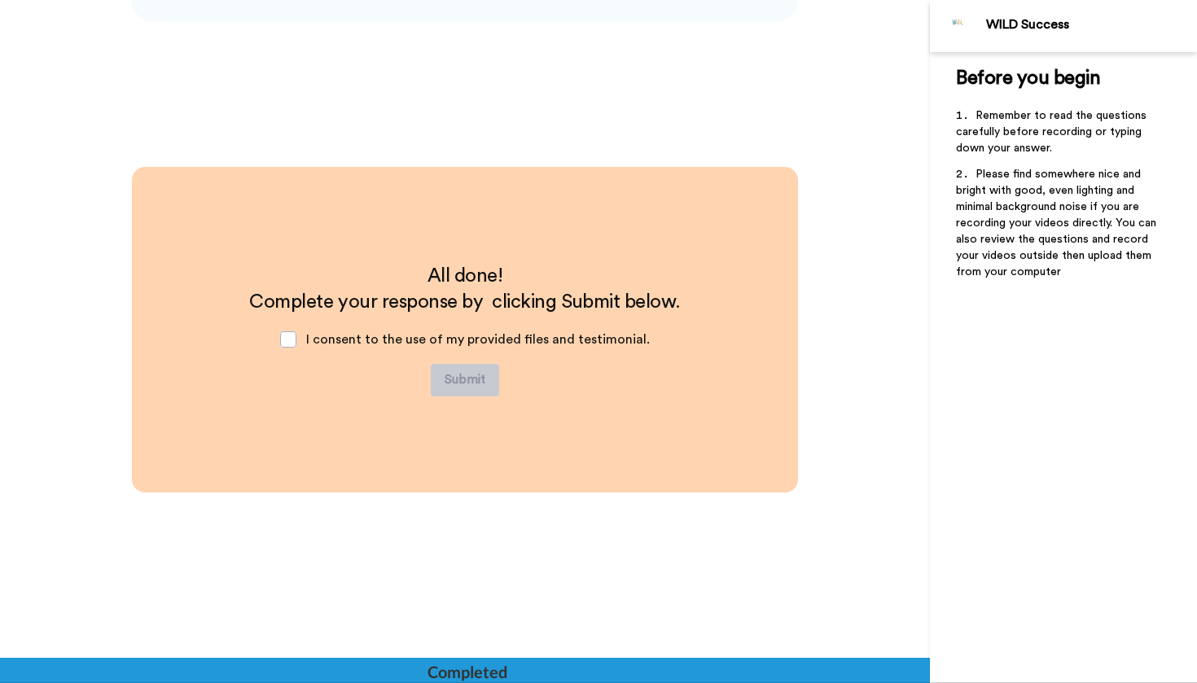
scroll to position [4440, 0]
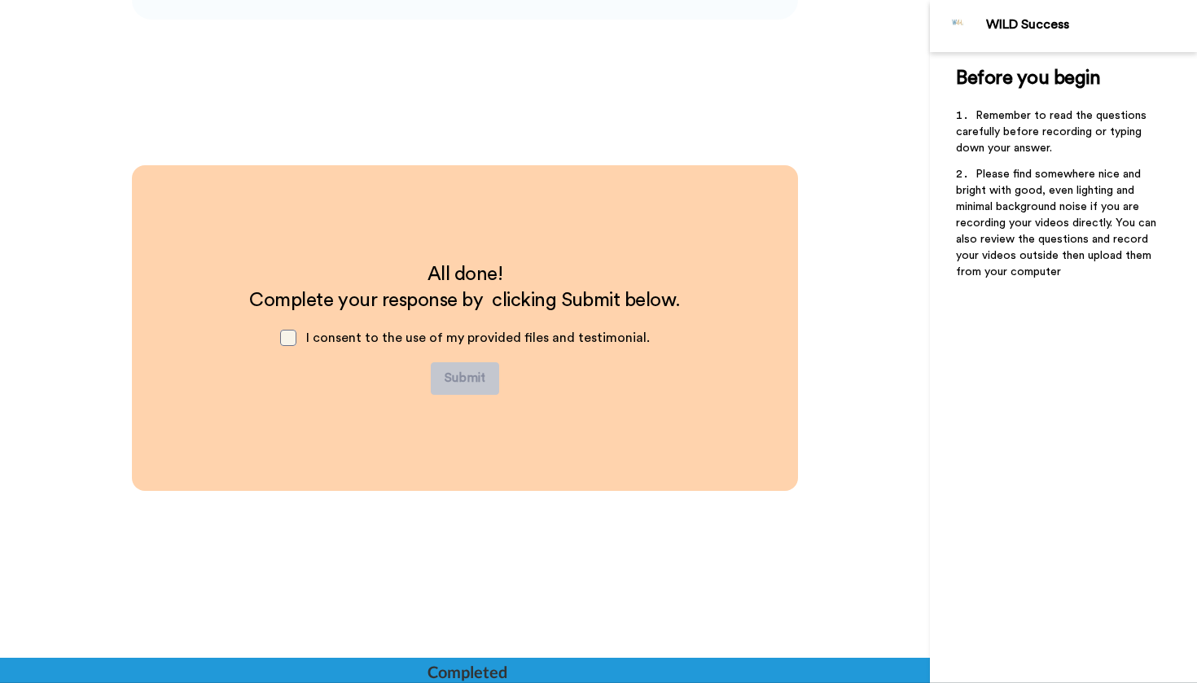
click at [296, 338] on span at bounding box center [288, 338] width 16 height 16
click at [483, 379] on button "Submit" at bounding box center [465, 378] width 68 height 33
